Goal: Register for event/course

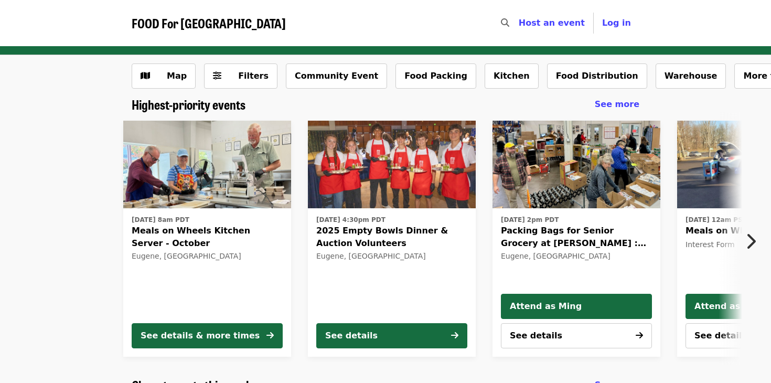
click at [746, 241] on icon "chevron-right icon" at bounding box center [750, 241] width 10 height 20
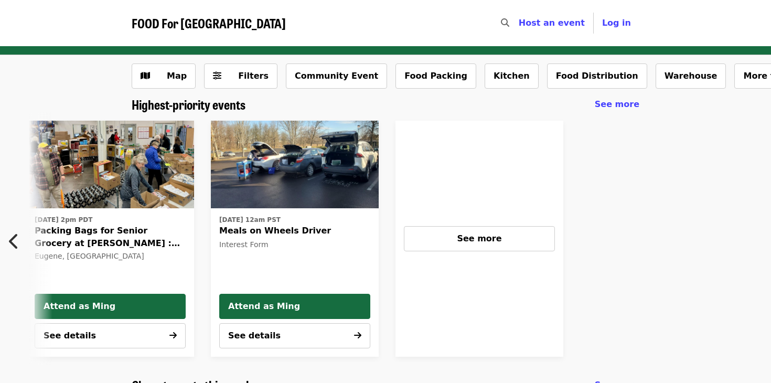
scroll to position [0, 467]
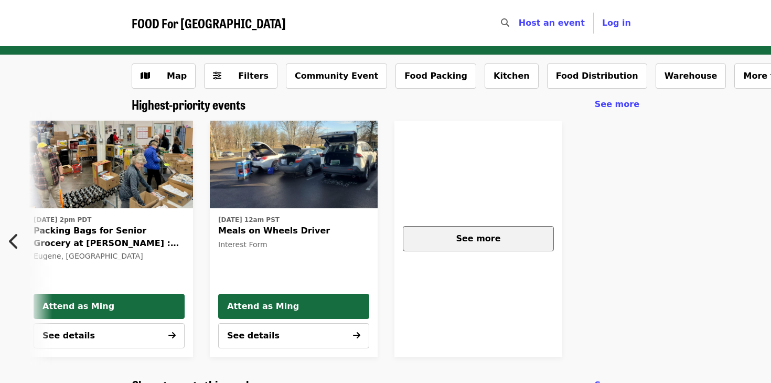
click at [488, 248] on button "See more" at bounding box center [478, 238] width 151 height 25
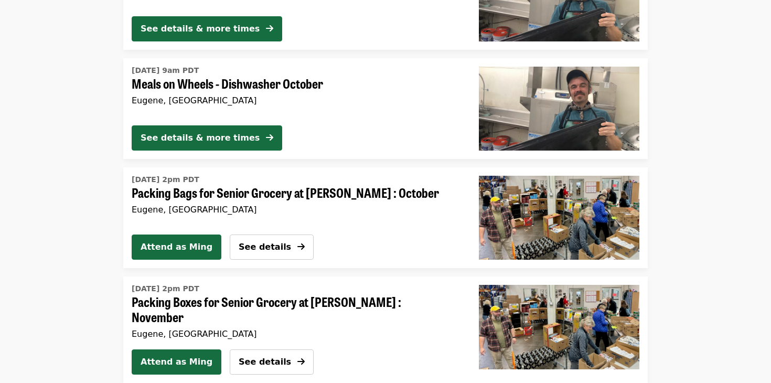
scroll to position [2167, 0]
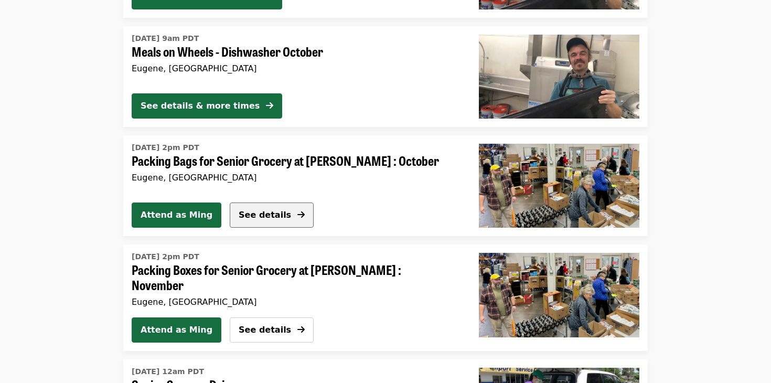
click at [255, 218] on span "See details" at bounding box center [265, 215] width 52 height 10
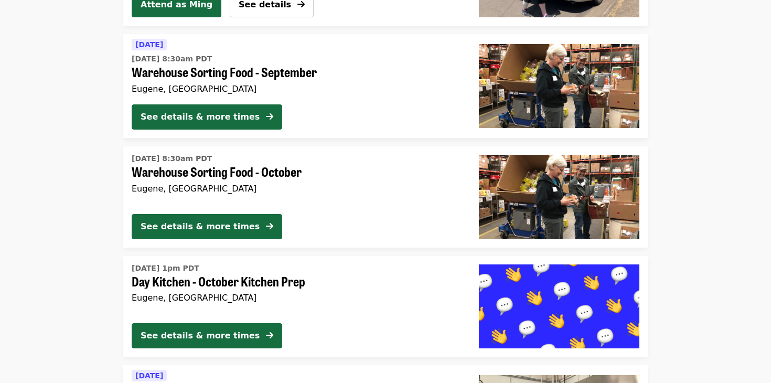
scroll to position [2599, 0]
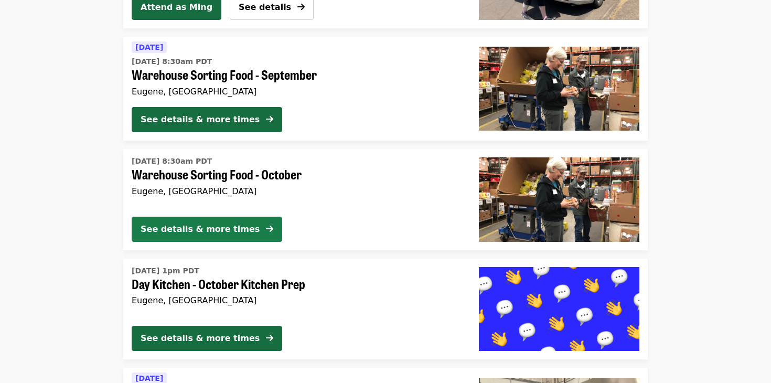
click at [191, 232] on button "See details & more times" at bounding box center [207, 229] width 151 height 25
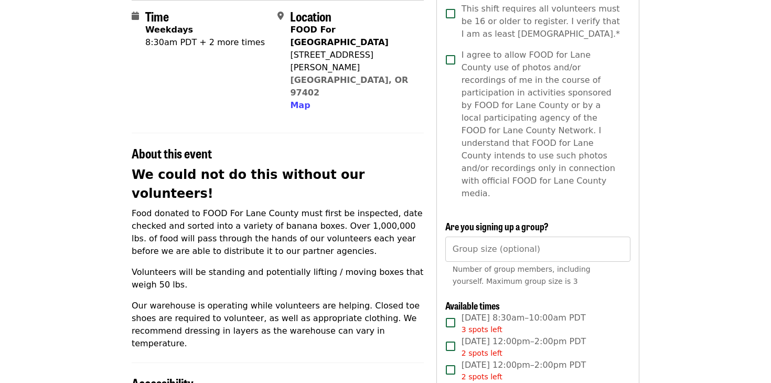
scroll to position [393, 0]
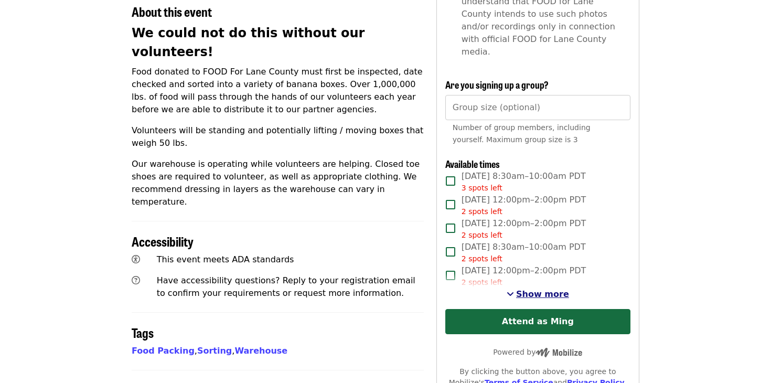
click at [530, 289] on span "Show more" at bounding box center [542, 294] width 53 height 10
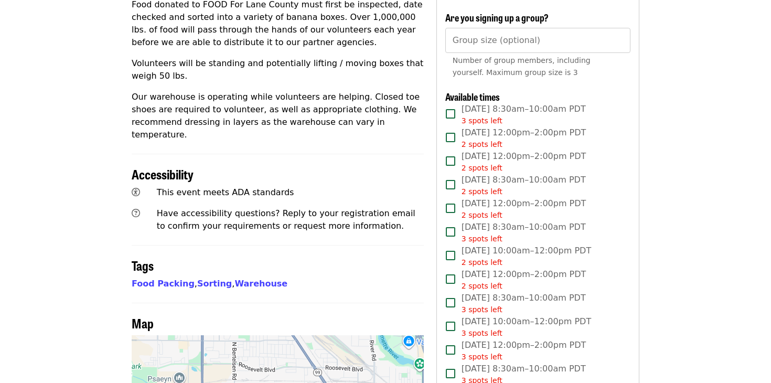
scroll to position [459, 0]
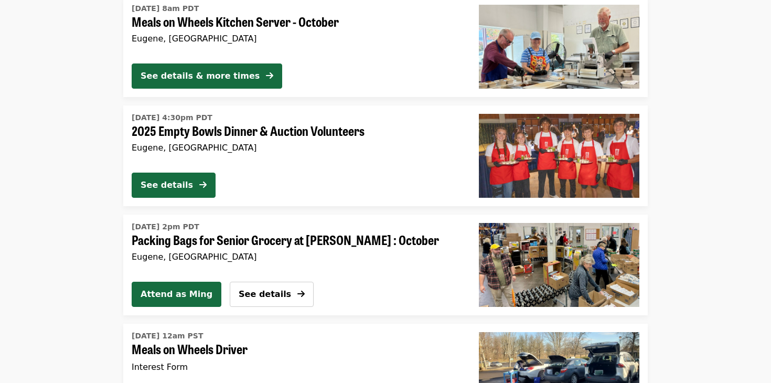
scroll to position [269, 0]
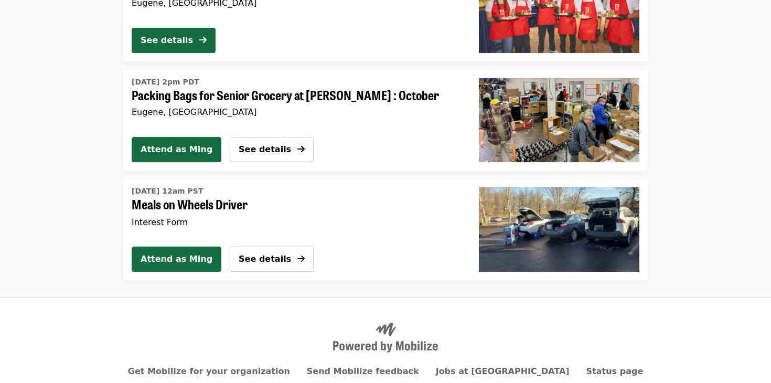
click at [313, 104] on div "[DATE] 2pm PDT Packing Bags for Senior Grocery at [PERSON_NAME] : October Eugen…" at bounding box center [293, 97] width 322 height 40
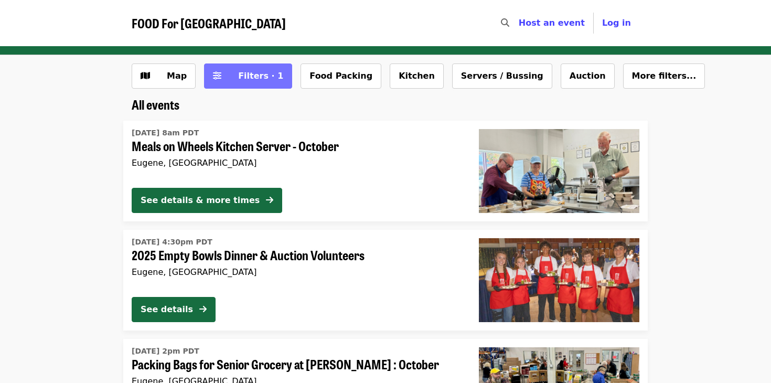
click at [242, 87] on button "Filters · 1" at bounding box center [248, 75] width 88 height 25
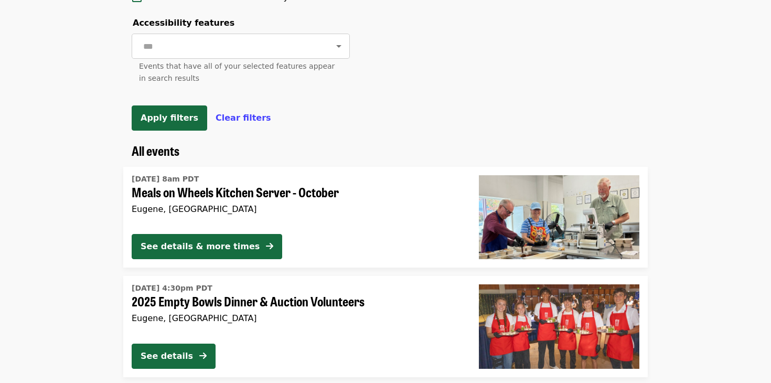
scroll to position [509, 0]
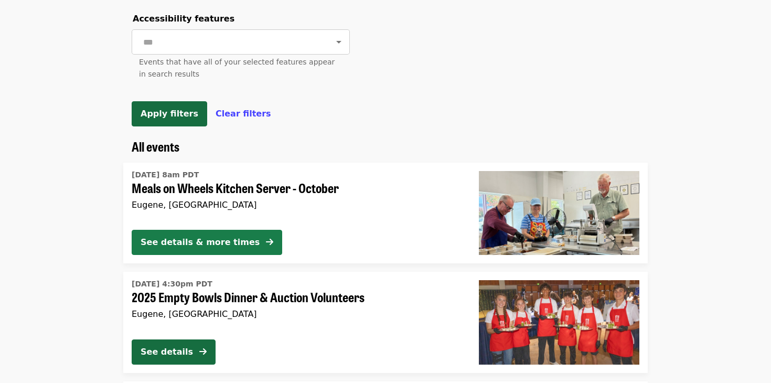
click at [199, 247] on div "See details & more times" at bounding box center [200, 242] width 119 height 13
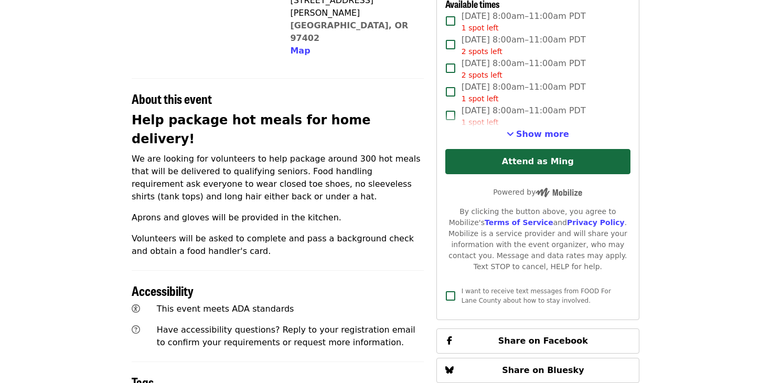
scroll to position [373, 0]
